Goal: Transaction & Acquisition: Subscribe to service/newsletter

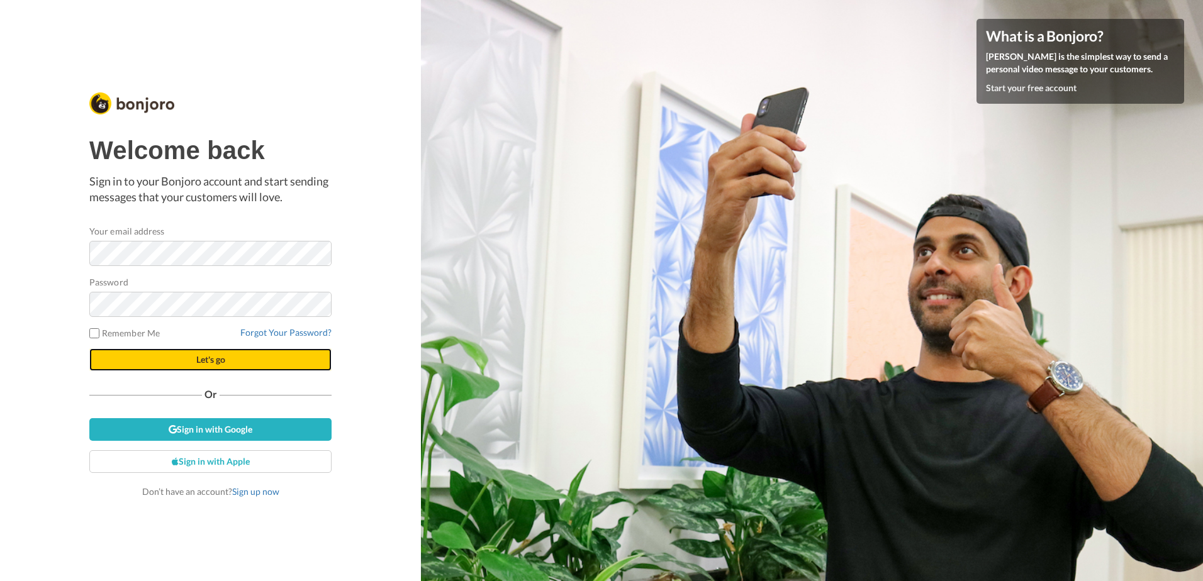
click at [199, 360] on span "Let's go" at bounding box center [210, 359] width 29 height 11
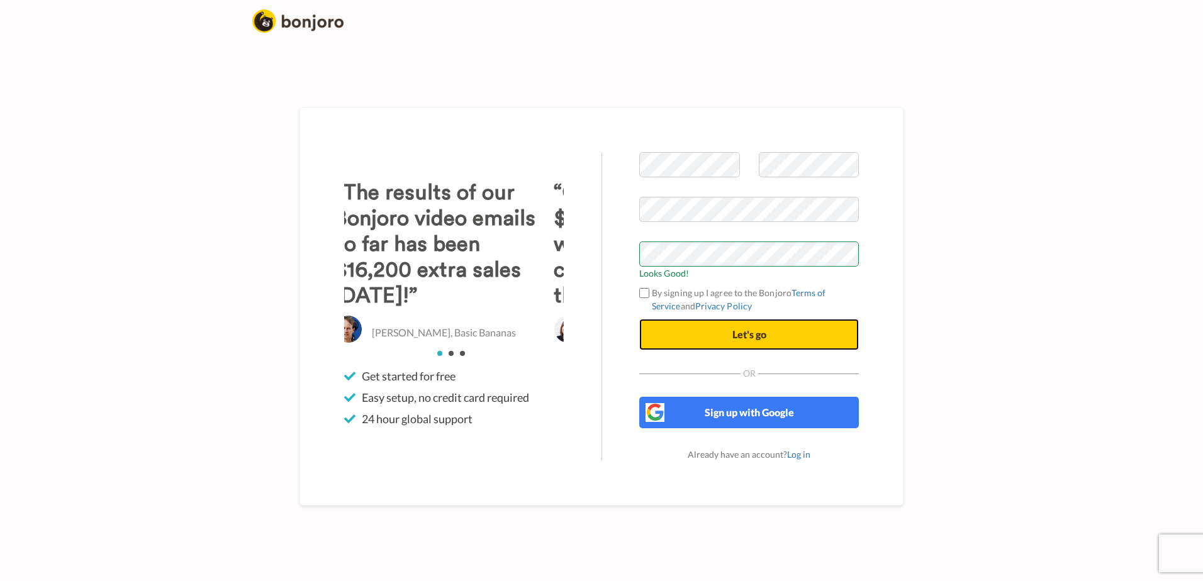
click at [730, 337] on button "Let's go" at bounding box center [749, 334] width 220 height 31
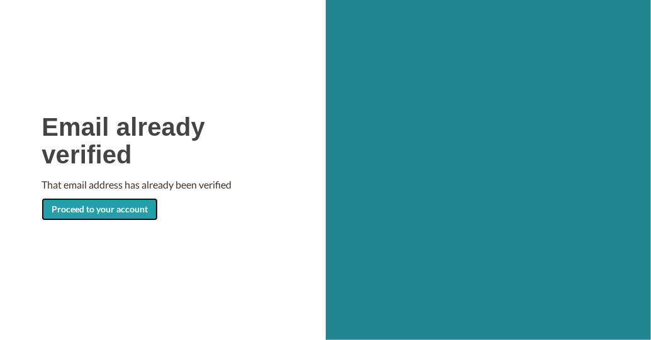
click at [109, 212] on link "Proceed to your account" at bounding box center [100, 209] width 116 height 23
